Goal: Task Accomplishment & Management: Manage account settings

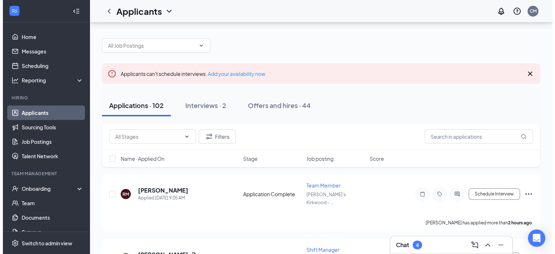
scroll to position [36, 0]
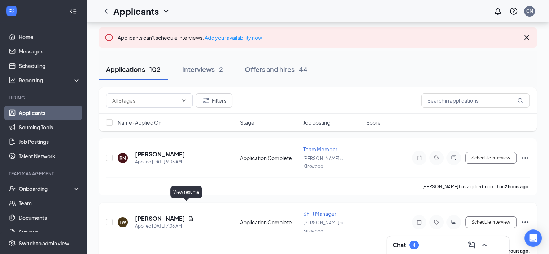
click at [188, 216] on icon "Document" at bounding box center [191, 219] width 6 height 6
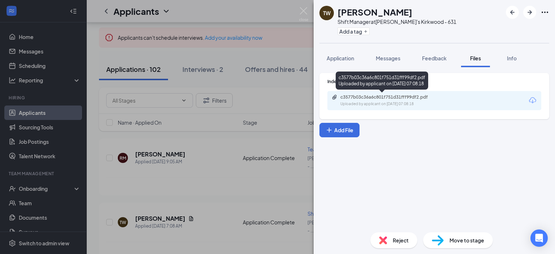
click at [360, 102] on div "Uploaded by applicant on [DATE] 07:08:18" at bounding box center [394, 104] width 108 height 6
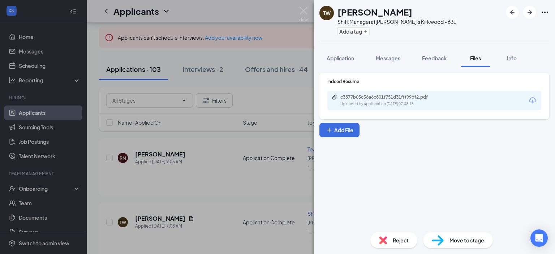
click at [397, 243] on span "Reject" at bounding box center [401, 240] width 16 height 8
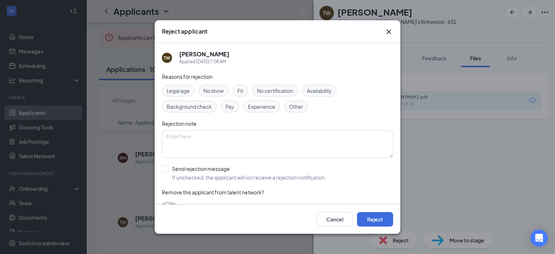
click at [259, 107] on span "Experience" at bounding box center [261, 107] width 27 height 8
click at [376, 221] on button "Reject" at bounding box center [375, 219] width 36 height 14
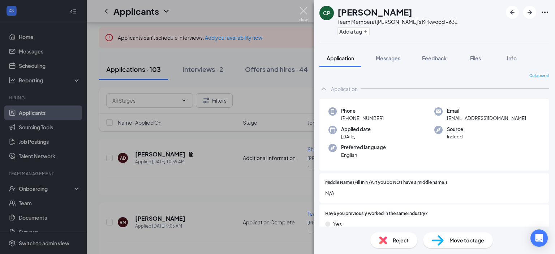
click at [305, 12] on img at bounding box center [303, 14] width 9 height 14
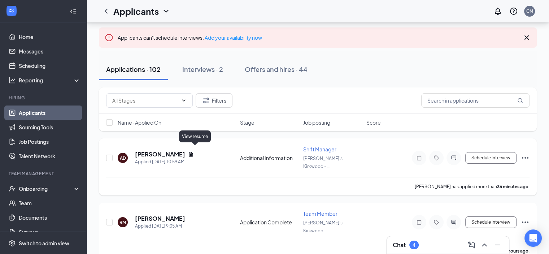
click at [193, 152] on icon "Document" at bounding box center [191, 154] width 4 height 5
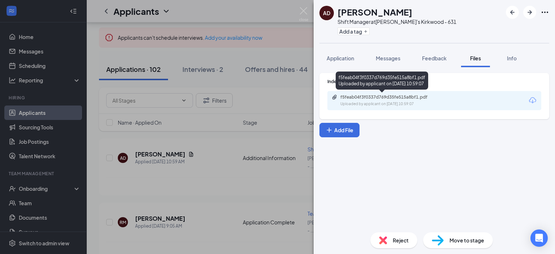
click at [366, 100] on div "f5feab04f3f0337d769d35fe515a8bf1.pdf Uploaded by applicant on [DATE] 10:59:07" at bounding box center [390, 100] width 117 height 13
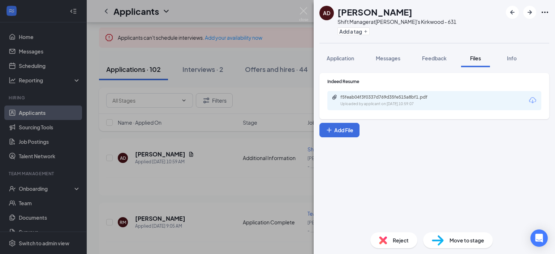
click at [397, 239] on span "Reject" at bounding box center [401, 240] width 16 height 8
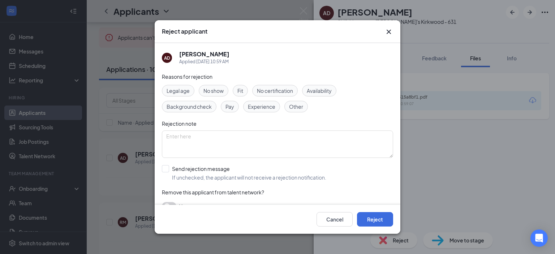
click at [258, 108] on span "Experience" at bounding box center [261, 107] width 27 height 8
click at [373, 220] on button "Reject" at bounding box center [375, 219] width 36 height 14
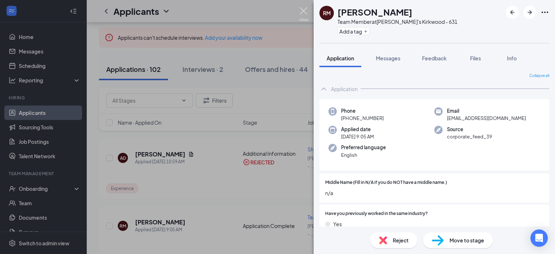
click at [303, 10] on img at bounding box center [303, 14] width 9 height 14
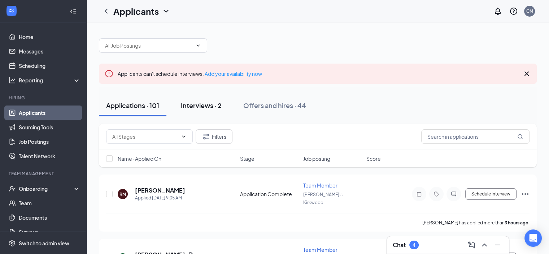
click at [202, 105] on div "Interviews · 2" at bounding box center [201, 105] width 41 height 9
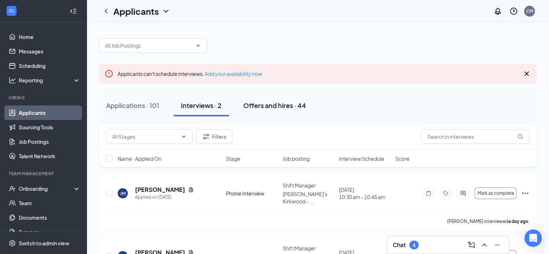
click at [285, 105] on div "Offers and hires · 44" at bounding box center [274, 105] width 63 height 9
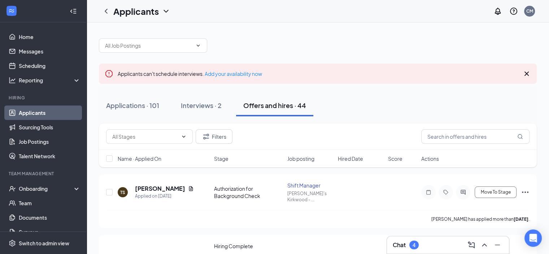
click at [33, 113] on link "Applicants" at bounding box center [50, 112] width 62 height 14
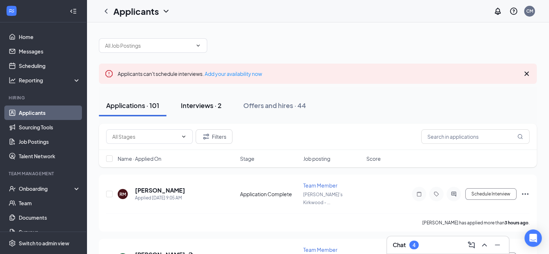
click at [207, 105] on div "Interviews · 2" at bounding box center [201, 105] width 41 height 9
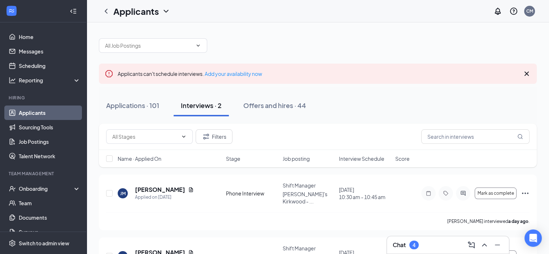
drag, startPoint x: 299, startPoint y: 239, endPoint x: 269, endPoint y: 225, distance: 33.6
click at [269, 225] on div "[PERSON_NAME] Applied on [DATE] Phone Interview Shift Manager [PERSON_NAME]'s K…" at bounding box center [318, 233] width 438 height 118
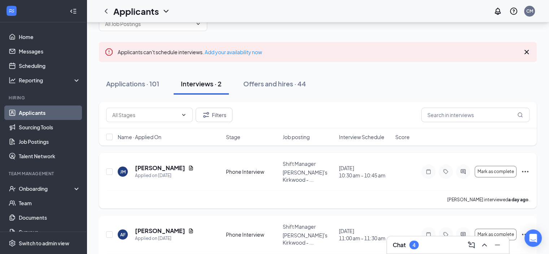
scroll to position [31, 0]
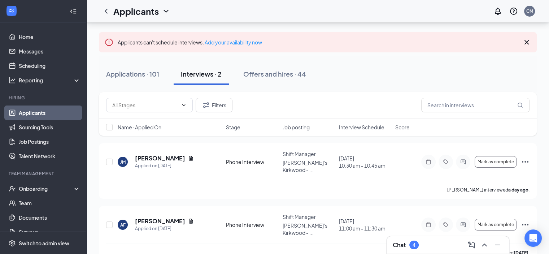
click at [412, 244] on div "4" at bounding box center [414, 245] width 9 height 9
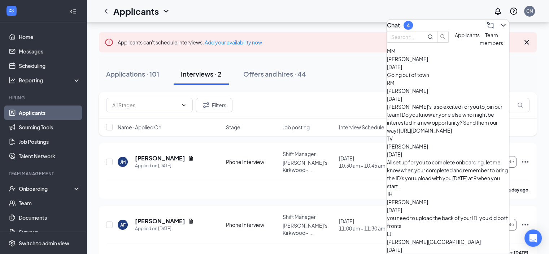
click at [427, 62] on span "[PERSON_NAME]" at bounding box center [407, 59] width 41 height 7
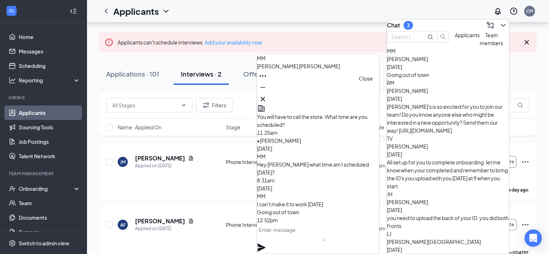
click at [267, 98] on icon "Cross" at bounding box center [263, 99] width 9 height 9
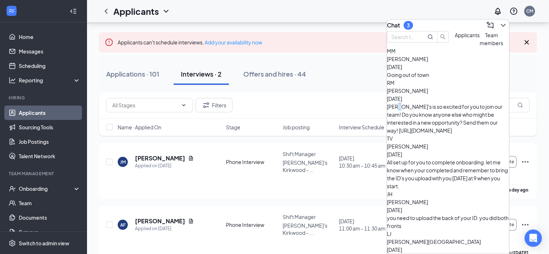
click at [422, 109] on div "[PERSON_NAME]'s is so excited for you to join our team! Do you know anyone else…" at bounding box center [448, 119] width 122 height 32
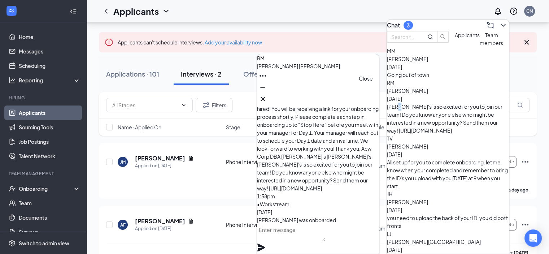
click at [267, 95] on icon "Cross" at bounding box center [263, 99] width 9 height 9
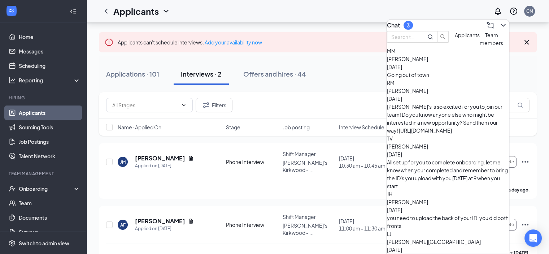
click at [431, 158] on div "All set up for you to complete onboarding. let me know when your completed and …" at bounding box center [448, 174] width 122 height 32
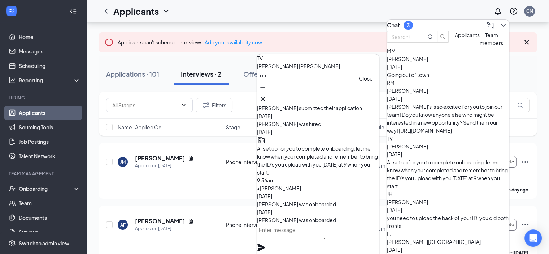
click at [267, 95] on icon "Cross" at bounding box center [263, 99] width 9 height 9
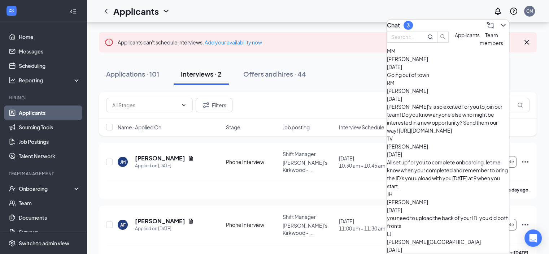
click at [425, 199] on span "[PERSON_NAME]" at bounding box center [407, 202] width 41 height 7
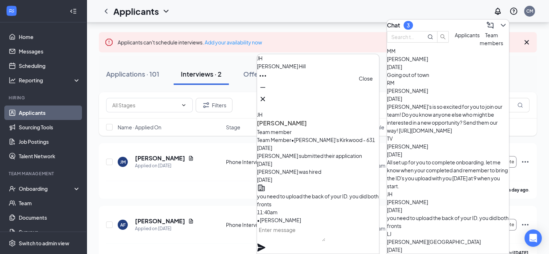
click at [267, 96] on icon "Cross" at bounding box center [263, 99] width 9 height 9
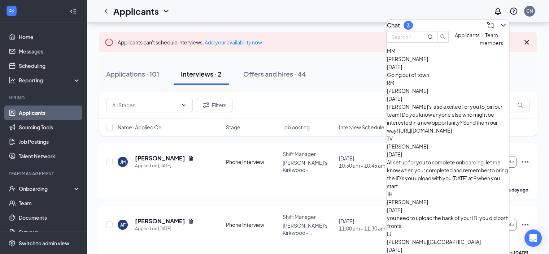
click at [410, 23] on div "3" at bounding box center [408, 25] width 3 height 6
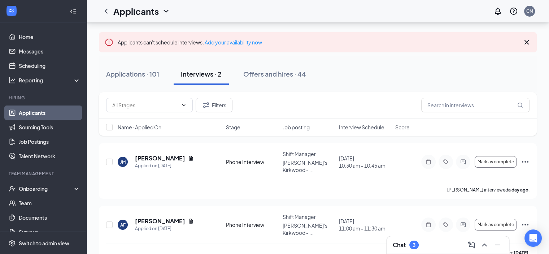
click at [416, 245] on div "3" at bounding box center [414, 245] width 3 height 6
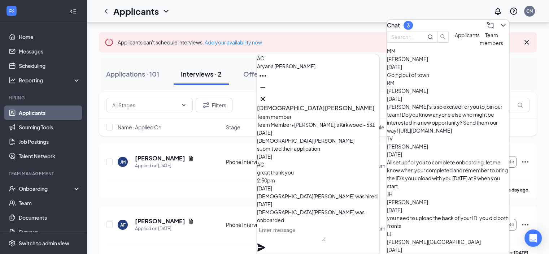
click at [412, 79] on div "MM [PERSON_NAME] [DATE] Going out of town" at bounding box center [448, 63] width 122 height 32
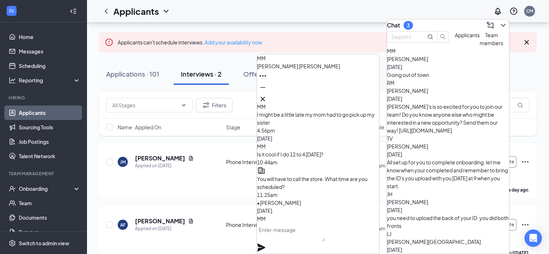
scroll to position [0, 0]
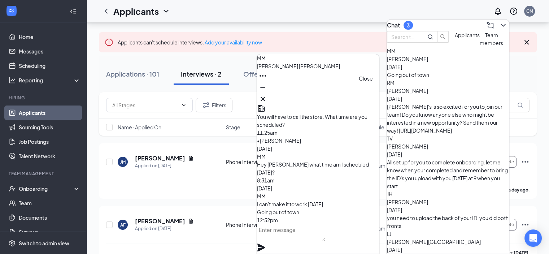
click at [267, 95] on icon "Cross" at bounding box center [263, 99] width 9 height 9
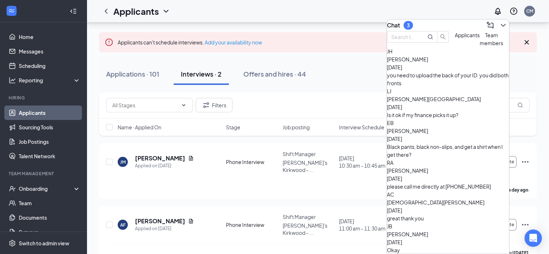
scroll to position [144, 0]
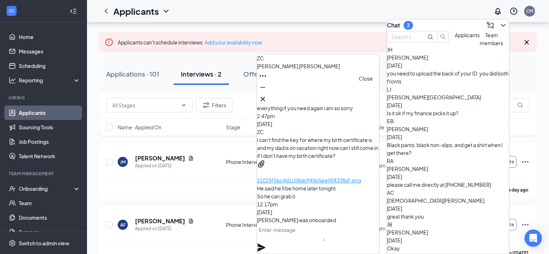
click at [267, 95] on icon "Cross" at bounding box center [263, 99] width 9 height 9
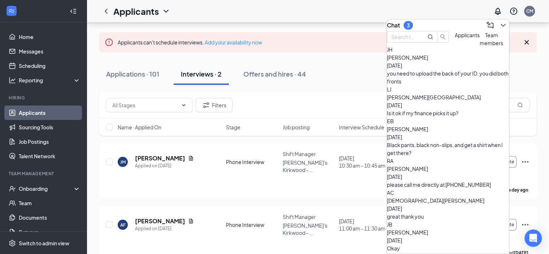
click at [457, 20] on div "Chat 3" at bounding box center [448, 26] width 122 height 12
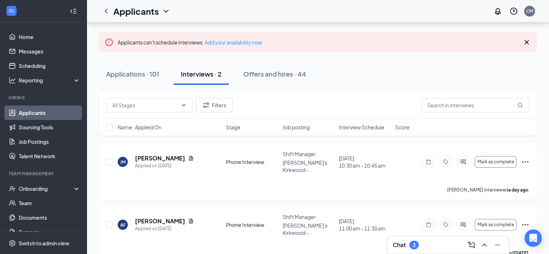
click at [38, 113] on link "Applicants" at bounding box center [50, 112] width 62 height 14
